Goal: Task Accomplishment & Management: Complete application form

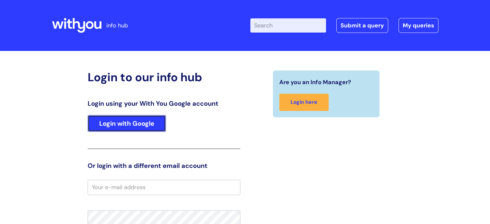
click at [112, 125] on link "Login with Google" at bounding box center [127, 123] width 78 height 17
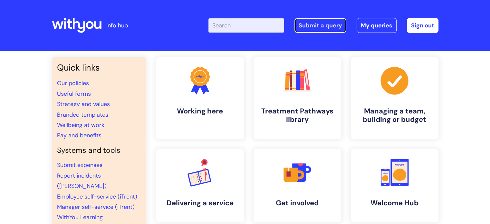
click at [318, 22] on link "Submit a query" at bounding box center [320, 25] width 52 height 15
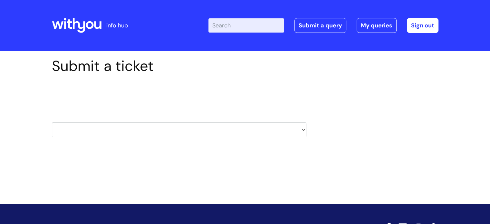
click at [300, 129] on select "HR / People IT and Support Clinical Drug Alerts Finance Accounts Data Support T…" at bounding box center [179, 129] width 254 height 15
select select "it_and_support"
click at [52, 122] on select "HR / People IT and Support Clinical Drug Alerts Finance Accounts Data Support T…" at bounding box center [179, 129] width 254 height 15
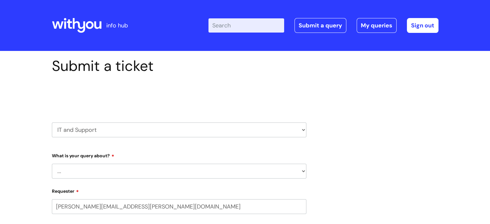
select select "80004286535"
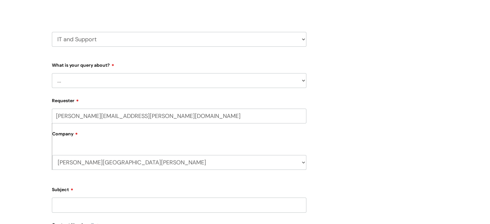
scroll to position [97, 0]
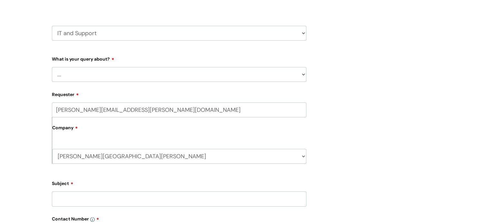
click at [80, 76] on select "... Mobile Phone Reset & MFA Accounts, Starters and Leavers IT Hardware issue I…" at bounding box center [179, 74] width 254 height 15
select select "System/software"
click at [52, 67] on select "... Mobile Phone Reset & MFA Accounts, Starters and Leavers IT Hardware issue I…" at bounding box center [179, 74] width 254 height 15
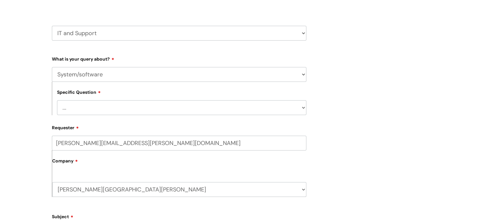
click at [67, 109] on select "... Halo PCMIS Iaptus NHS Email CJSM Email Mitel Another System Google (Workspa…" at bounding box center [181, 107] width 249 height 15
click at [57, 100] on select "... Halo PCMIS Iaptus NHS Email CJSM Email Mitel Another System Google (Workspa…" at bounding box center [181, 107] width 249 height 15
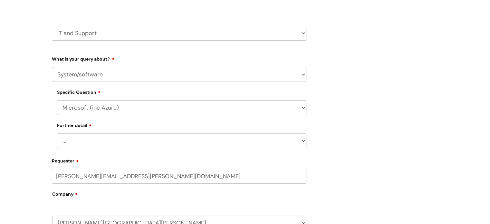
click at [77, 142] on select "... I’d like to add/remove user(s) to an Azure Group (Miro, Monday, Salesforce,…" at bounding box center [181, 140] width 249 height 15
click at [57, 134] on select "... I’d like to add/remove user(s) to an Azure Group (Miro, Monday, Salesforce,…" at bounding box center [181, 140] width 249 height 15
click at [73, 140] on select "... I’d like to add/remove user(s) to an Azure Group (Miro, Monday, Salesforce,…" at bounding box center [181, 140] width 249 height 15
click at [25, 96] on div "Submit a ticket Select issue type HR / People IT and Support Clinical Drug Aler…" at bounding box center [245, 215] width 490 height 523
click at [300, 109] on select "... Halo PCMIS Iaptus NHS Email CJSM Email Mitel Another System Google (Workspa…" at bounding box center [181, 107] width 249 height 15
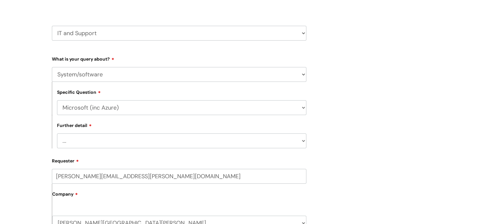
select select "Another System"
click at [57, 100] on select "... Halo PCMIS Iaptus NHS Email CJSM Email Mitel Another System Google (Workspa…" at bounding box center [181, 107] width 249 height 15
click at [74, 138] on select "... I’ve got a login issue Something else" at bounding box center [181, 140] width 249 height 15
select select "Something else"
click at [57, 134] on select "... I’ve got a login issue Something else" at bounding box center [181, 140] width 249 height 15
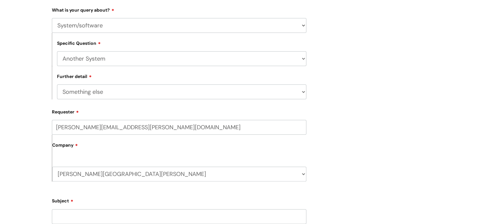
scroll to position [225, 0]
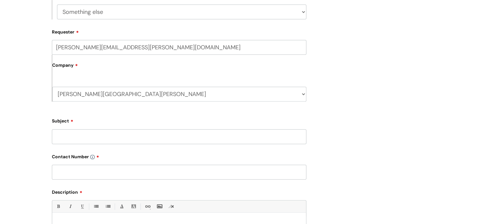
click at [75, 73] on label "Company" at bounding box center [179, 67] width 254 height 14
click at [72, 138] on input "Subject" at bounding box center [179, 136] width 254 height 15
type input "Issues with opening Word Documents"
click at [119, 170] on input "text" at bounding box center [179, 172] width 254 height 15
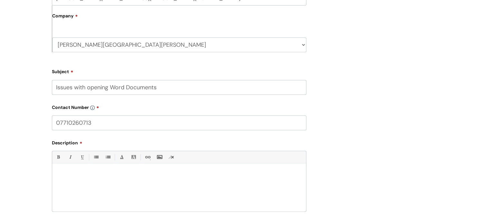
scroll to position [322, 0]
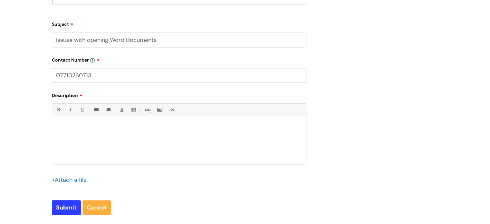
type input "07710260713"
click at [96, 127] on p at bounding box center [179, 127] width 244 height 6
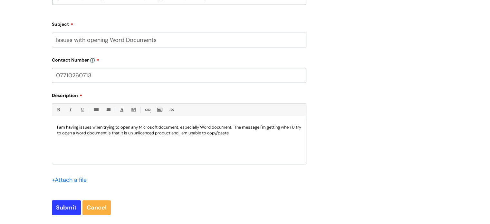
click at [152, 132] on p "I am having issues when trying to open any Microsoft document, especially Word …" at bounding box center [179, 130] width 244 height 12
click at [146, 135] on p "I am having issues when trying to open any Microsoft document, especially Word …" at bounding box center [179, 130] width 244 height 12
click at [140, 133] on p "I am having issues when trying to open any Microsoft document, especially Word …" at bounding box center [179, 130] width 244 height 12
click at [147, 149] on div "I am having issues when trying to open any Microsoft document, especially Word …" at bounding box center [179, 141] width 254 height 44
click at [166, 133] on p "I am having issues when trying to open any Microsoft document, especially Word …" at bounding box center [179, 130] width 244 height 12
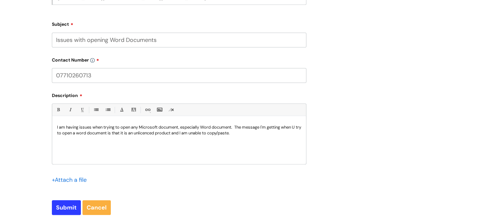
click at [185, 133] on p "I am having issues when trying to open any Microsoft document, especially Word …" at bounding box center [179, 130] width 244 height 12
click at [221, 134] on p "I am having issues when trying to open any Microsoft document, especially Word …" at bounding box center [179, 130] width 244 height 12
click at [266, 136] on p "I am having issues when trying to open any Microsoft document, especially Word …" at bounding box center [179, 130] width 244 height 12
drag, startPoint x: 62, startPoint y: 211, endPoint x: 68, endPoint y: 206, distance: 7.7
click at [62, 210] on input "Submit" at bounding box center [66, 207] width 29 height 15
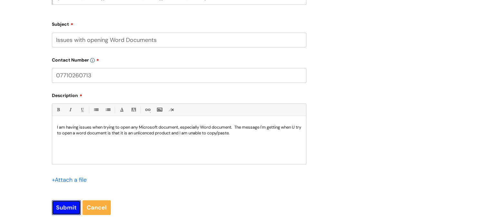
type input "Please Wait..."
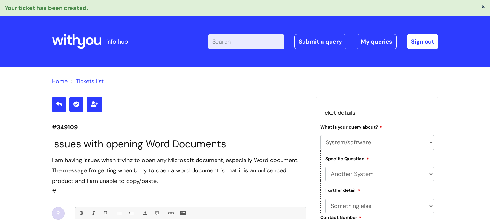
select select "System/software"
select select "Another System"
select select "Something else"
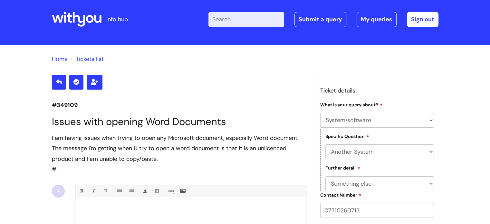
scroll to position [22, 0]
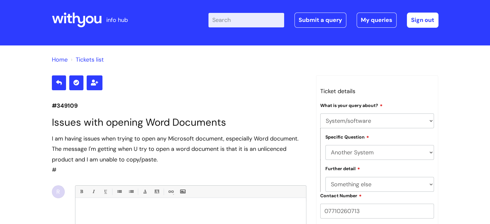
click at [210, 166] on div "I am having issues when trying to open any Microsoft document, especially Word …" at bounding box center [179, 154] width 254 height 42
click at [195, 167] on div "I am having issues when trying to open any Microsoft document, especially Word …" at bounding box center [179, 154] width 254 height 42
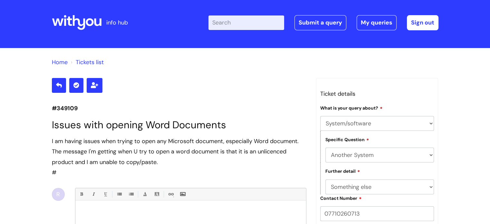
scroll to position [0, 0]
